Goal: Information Seeking & Learning: Learn about a topic

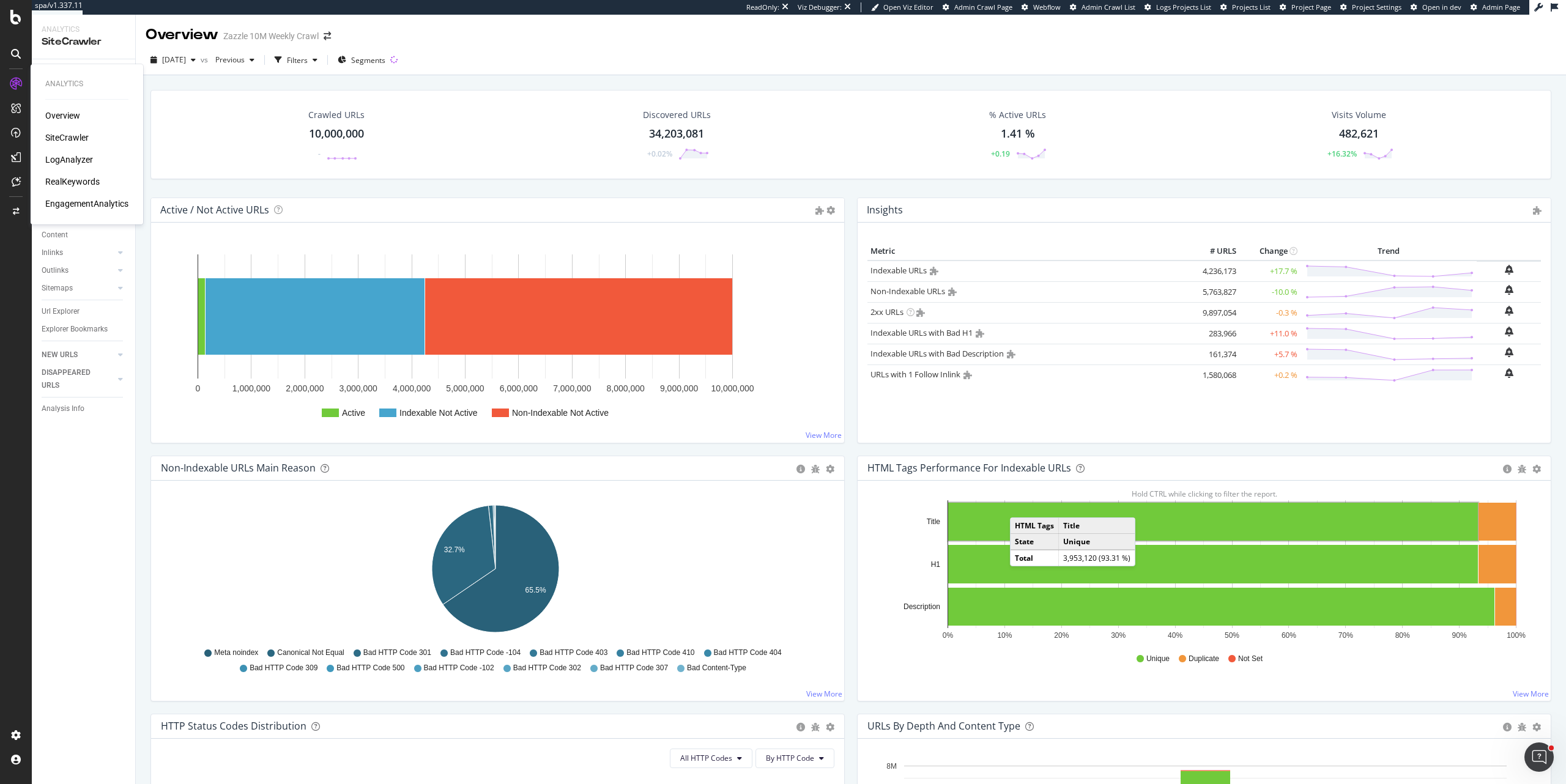
click at [62, 163] on div "LogAnalyzer" at bounding box center [68, 159] width 48 height 12
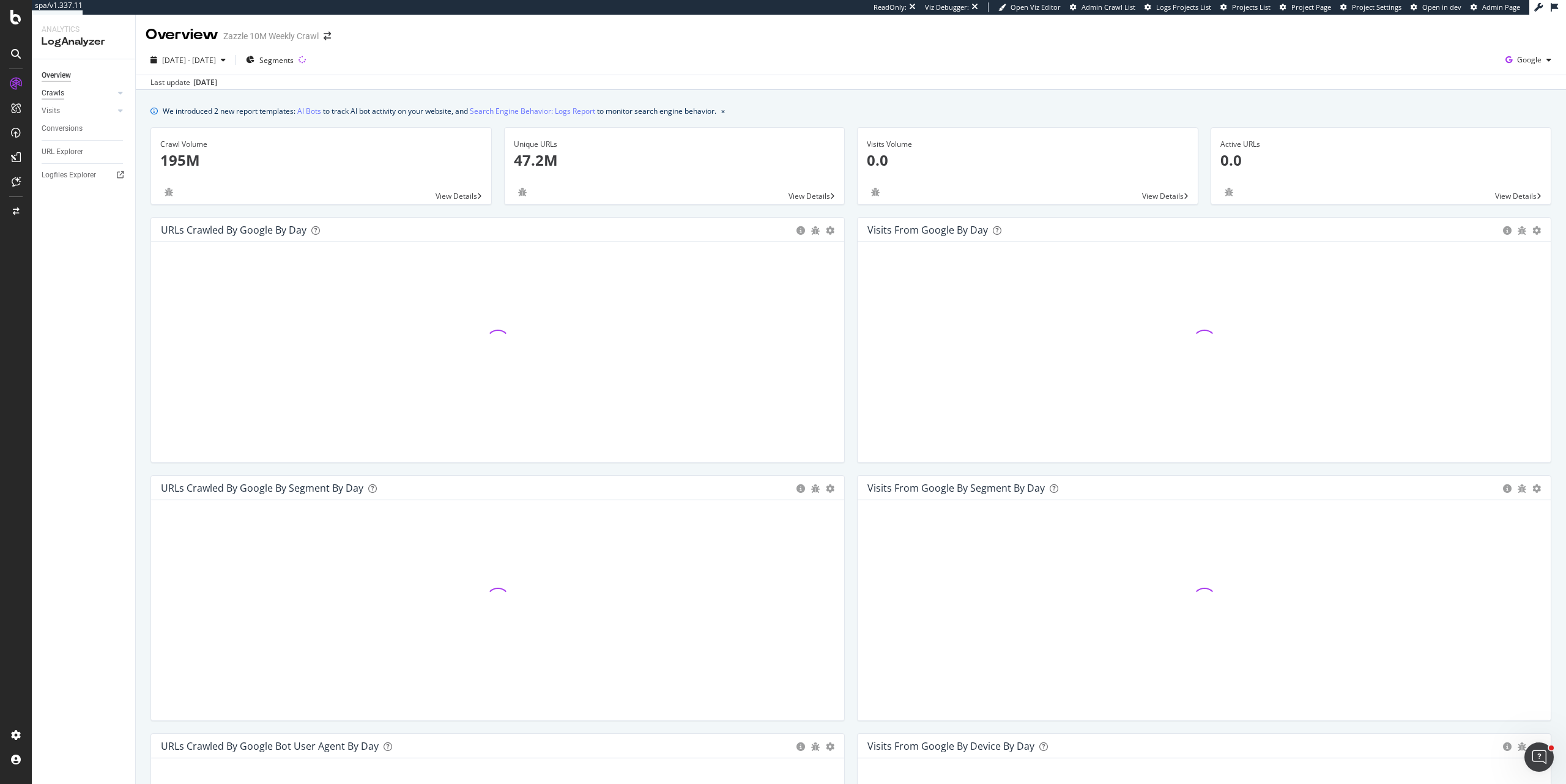
click at [58, 92] on div "Crawls" at bounding box center [53, 93] width 23 height 13
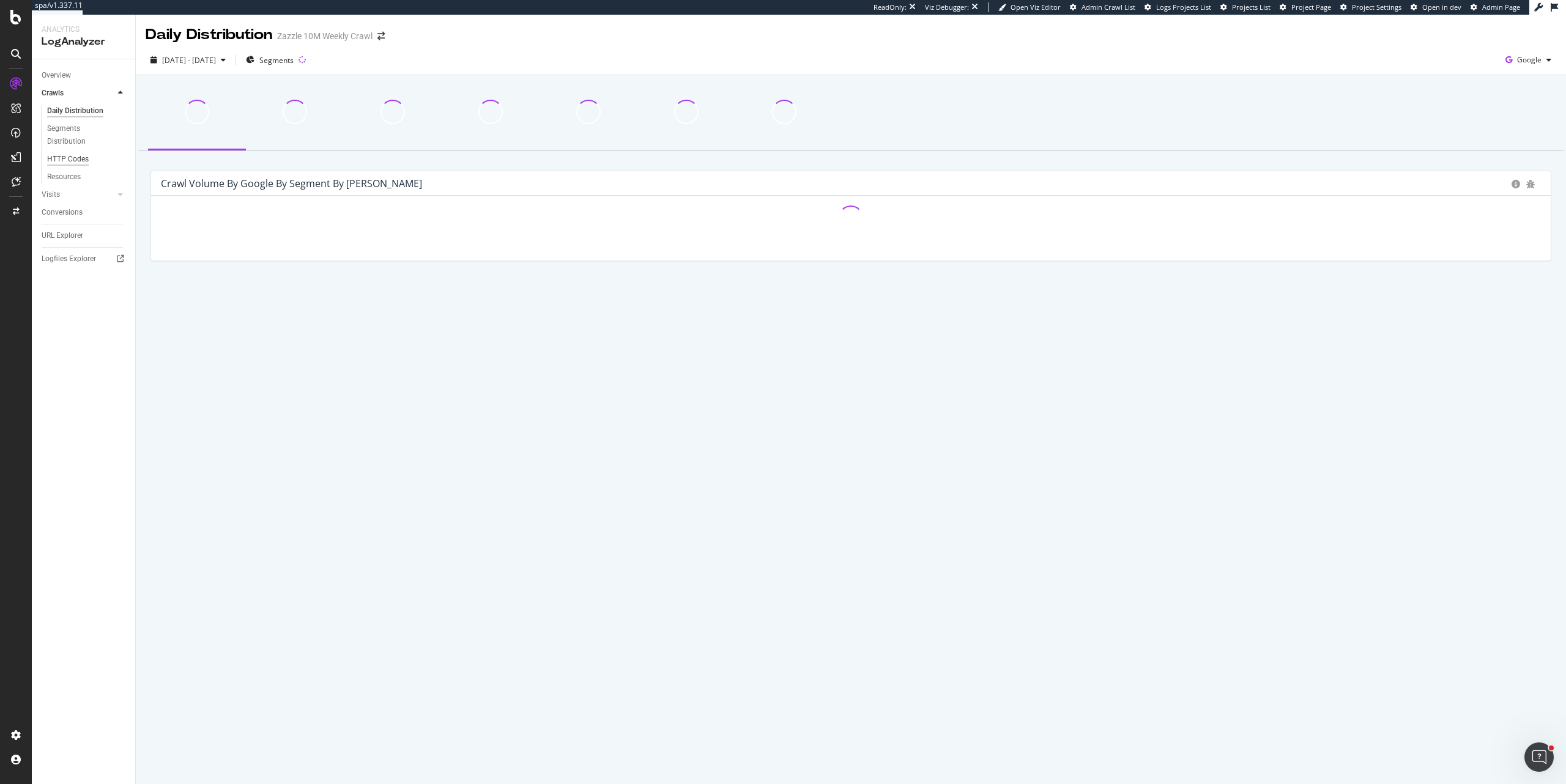
click at [72, 157] on div "HTTP Codes" at bounding box center [68, 159] width 41 height 13
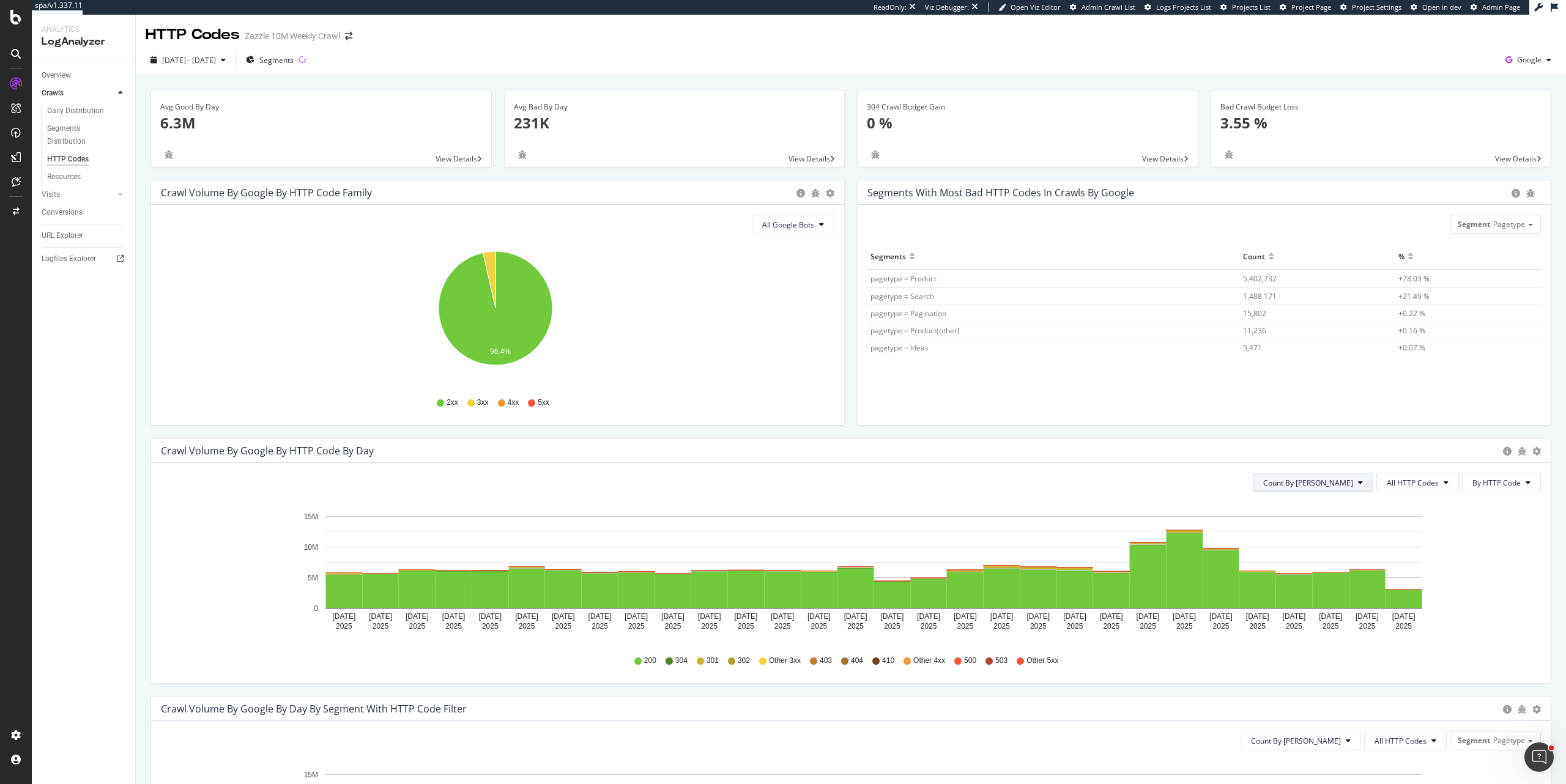
click at [1349, 486] on button "Count By [PERSON_NAME]" at bounding box center [1313, 482] width 121 height 19
click at [1429, 488] on button "All HTTP Codes" at bounding box center [1418, 482] width 83 height 19
click at [1409, 577] on span "3xx family" at bounding box center [1410, 574] width 62 height 11
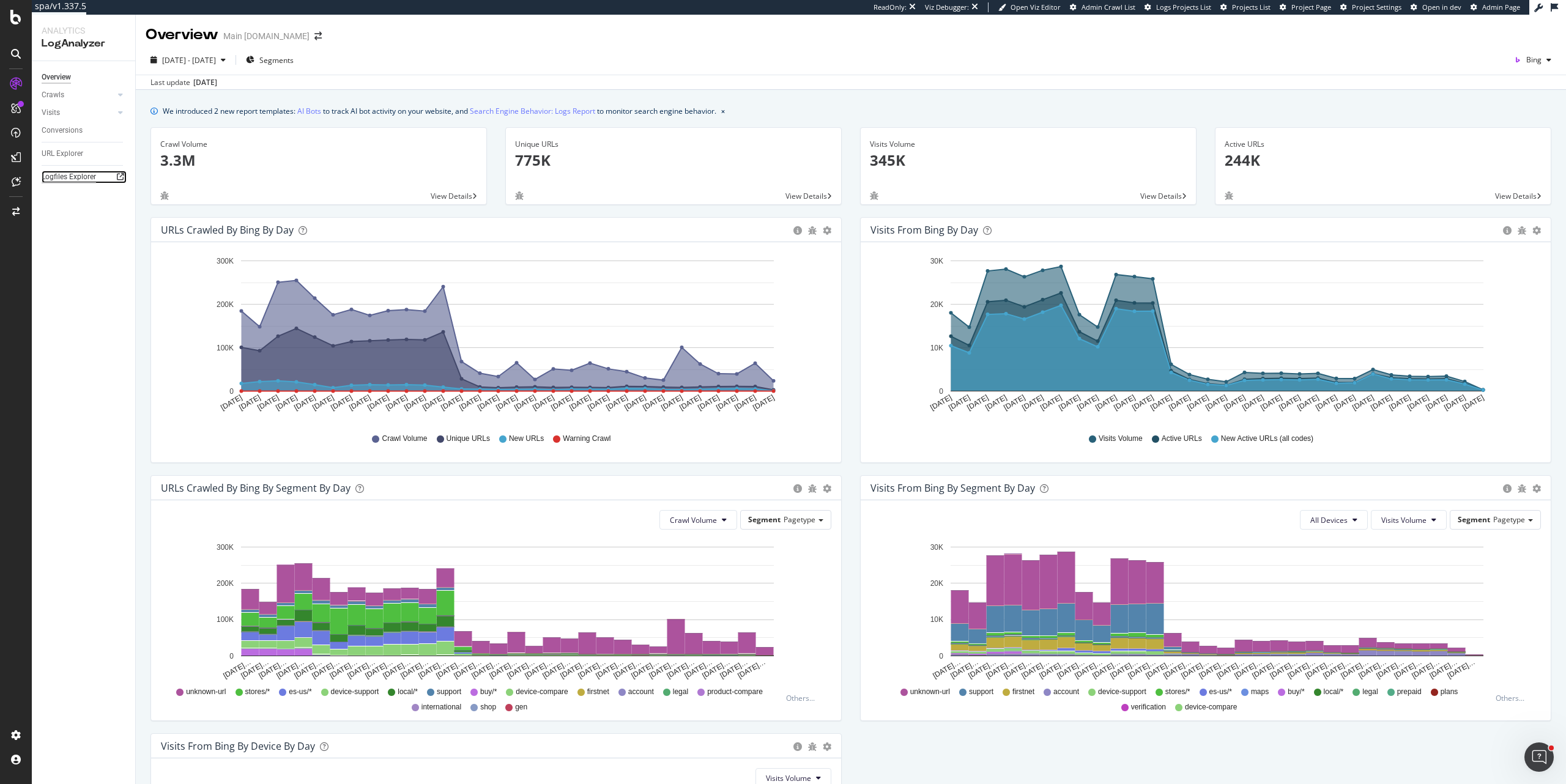
click at [76, 175] on div "Logfiles Explorer" at bounding box center [68, 177] width 54 height 13
